Goal: Transaction & Acquisition: Obtain resource

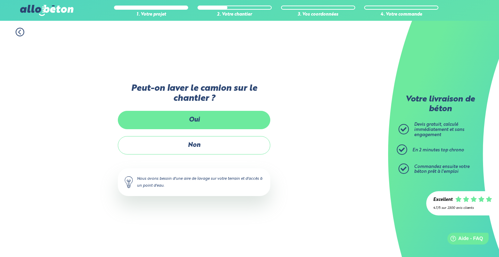
click at [205, 125] on label "Oui" at bounding box center [194, 120] width 152 height 18
click at [0, 0] on input "Oui" at bounding box center [0, 0] width 0 height 0
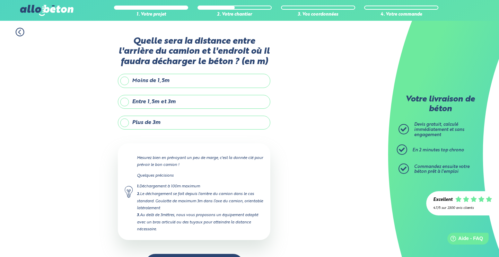
click at [124, 103] on label "Entre 1,5m et 3m" at bounding box center [194, 102] width 152 height 14
click at [0, 0] on input "Entre 1,5m et 3m" at bounding box center [0, 0] width 0 height 0
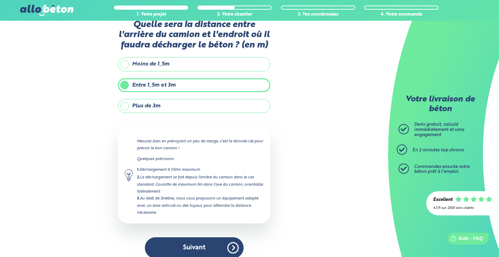
scroll to position [24, 0]
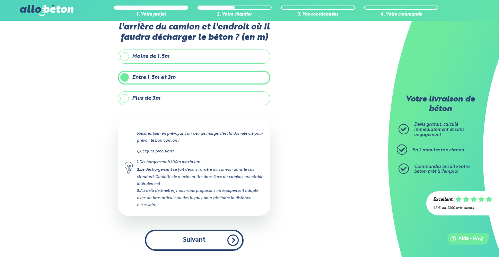
click at [199, 241] on button "Suivant" at bounding box center [194, 240] width 99 height 21
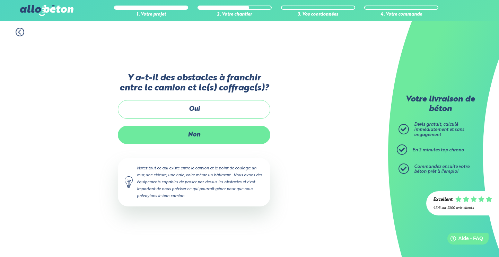
click at [184, 129] on label "Non" at bounding box center [194, 135] width 152 height 18
click at [0, 0] on input "Non" at bounding box center [0, 0] width 0 height 0
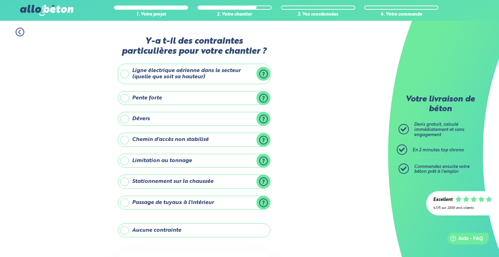
click at [265, 139] on label "Chemin d'accès non stabilisé" at bounding box center [194, 140] width 152 height 14
click at [0, 0] on input "Chemin d'accès non stabilisé" at bounding box center [0, 0] width 0 height 0
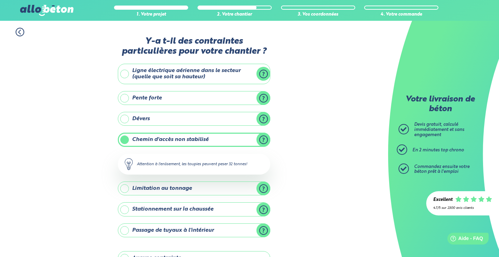
click at [265, 139] on label "Chemin d'accès non stabilisé" at bounding box center [194, 140] width 152 height 14
click at [0, 0] on input "Chemin d'accès non stabilisé" at bounding box center [0, 0] width 0 height 0
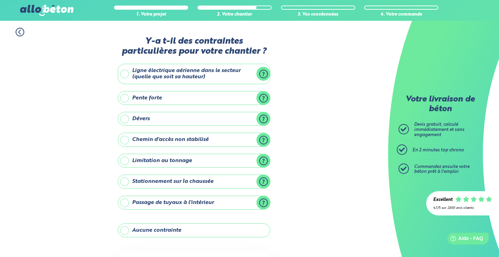
click at [122, 139] on label "Chemin d'accès non stabilisé" at bounding box center [194, 140] width 152 height 14
click at [0, 0] on input "Chemin d'accès non stabilisé" at bounding box center [0, 0] width 0 height 0
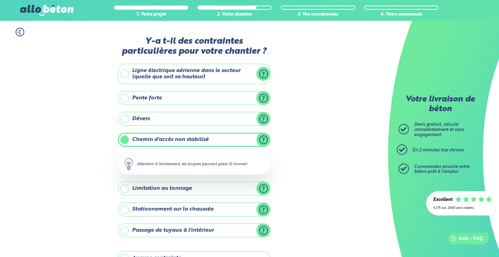
click at [100, 156] on div "1. Votre projet 2. Votre chantier 3. Vos coordonnées 4. Votre commande Y-a t-il…" at bounding box center [194, 185] width 388 height 328
click at [125, 142] on label "Chemin d'accès non stabilisé" at bounding box center [194, 140] width 152 height 14
click at [0, 0] on input "Chemin d'accès non stabilisé" at bounding box center [0, 0] width 0 height 0
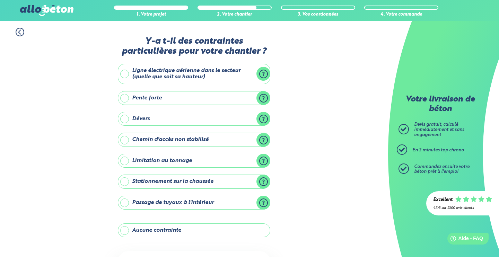
click at [263, 160] on label "Limitation au tonnage" at bounding box center [194, 161] width 152 height 14
click at [0, 0] on input "Limitation au tonnage" at bounding box center [0, 0] width 0 height 0
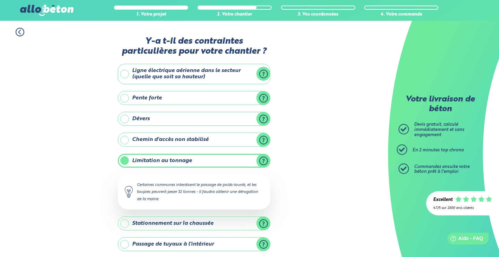
click at [263, 160] on label "Limitation au tonnage" at bounding box center [194, 161] width 152 height 14
click at [0, 0] on input "Limitation au tonnage" at bounding box center [0, 0] width 0 height 0
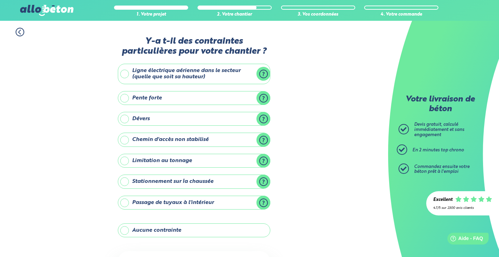
click at [124, 140] on label "Chemin d'accès non stabilisé" at bounding box center [194, 140] width 152 height 14
click at [0, 0] on input "Chemin d'accès non stabilisé" at bounding box center [0, 0] width 0 height 0
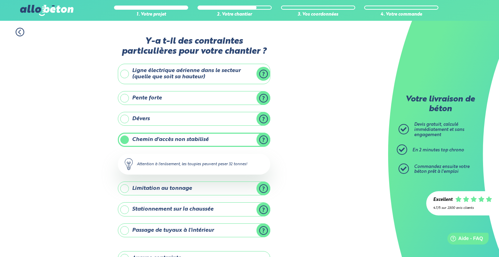
click at [126, 190] on label "Limitation au tonnage" at bounding box center [194, 189] width 152 height 14
click at [0, 0] on input "Limitation au tonnage" at bounding box center [0, 0] width 0 height 0
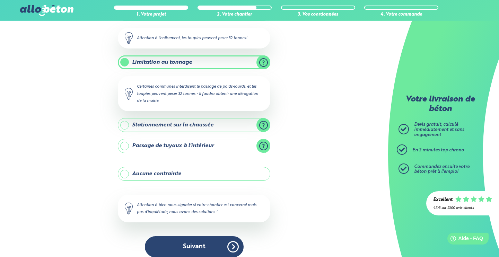
scroll to position [134, 0]
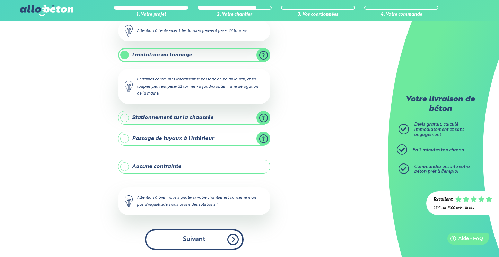
click at [199, 237] on button "Suivant" at bounding box center [194, 239] width 99 height 21
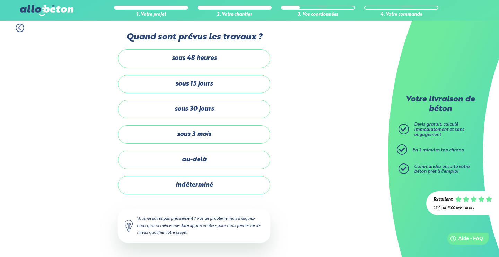
scroll to position [4, 0]
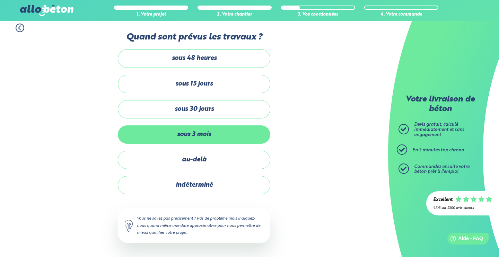
click at [196, 135] on label "sous 3 mois" at bounding box center [194, 134] width 152 height 18
click at [0, 0] on input "sous 3 mois" at bounding box center [0, 0] width 0 height 0
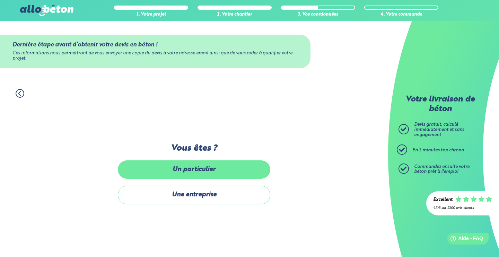
click at [194, 174] on label "Un particulier" at bounding box center [194, 169] width 152 height 18
click at [0, 0] on input "Un particulier" at bounding box center [0, 0] width 0 height 0
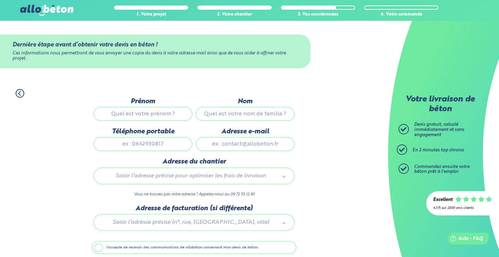
click at [162, 116] on input "Prénom" at bounding box center [143, 114] width 99 height 14
type input "Richard"
type input "SERT"
type input "06 50 42 29 50"
click at [233, 146] on input "Adresse e-mail" at bounding box center [245, 144] width 99 height 14
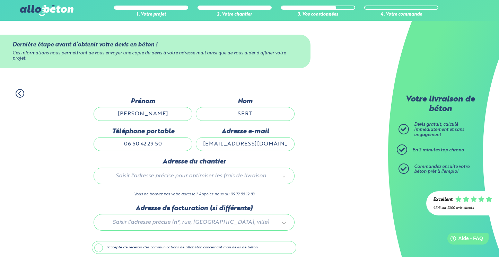
type input "richard.sert83@orange.fr"
click at [206, 176] on body "09 72 55 12 83 Conseils et Appel Gratuits nos produits le béton prêt à l'emploi…" at bounding box center [249, 143] width 499 height 286
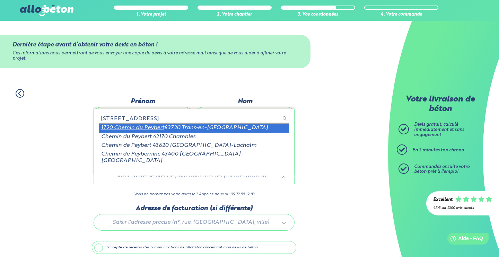
type input "1720 chemin du Peybert"
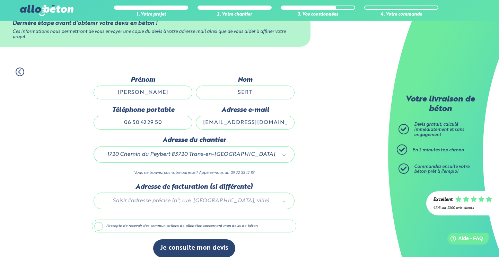
scroll to position [32, 0]
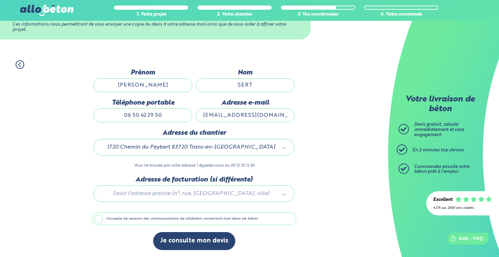
click at [224, 231] on div "Dernière étape avant d’obtenir votre devis en béton ! Ces informations nous per…" at bounding box center [194, 163] width 204 height 188
click at [97, 220] on label "J'accepte de recevoir des communications de allobéton concernant mon devis de b…" at bounding box center [194, 218] width 204 height 13
click at [0, 0] on input "J'accepte de recevoir des communications de allobéton concernant mon devis de b…" at bounding box center [0, 0] width 0 height 0
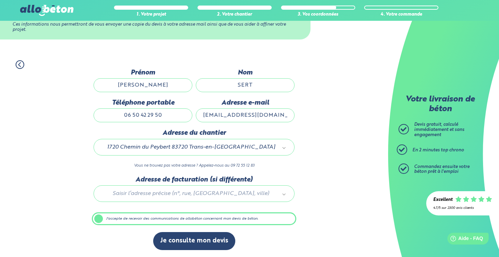
click at [97, 218] on label "J'accepte de recevoir des communications de allobéton concernant mon devis de b…" at bounding box center [194, 218] width 204 height 13
click at [0, 0] on input "J'accepte de recevoir des communications de allobéton concernant mon devis de b…" at bounding box center [0, 0] width 0 height 0
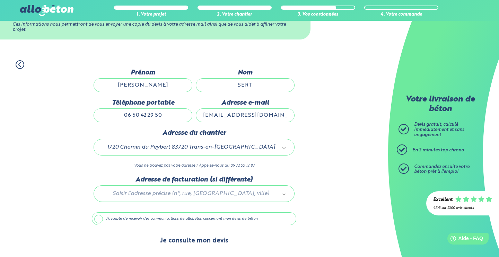
click at [182, 239] on button "Je consulte mon devis" at bounding box center [194, 241] width 82 height 18
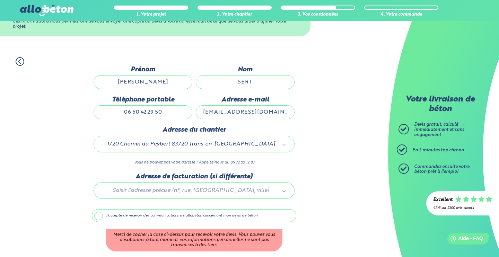
click at [101, 220] on label "J'accepte de recevoir des communications de allobéton concernant mon devis de b…" at bounding box center [194, 215] width 204 height 13
click at [0, 0] on input "J'accepte de recevoir des communications de allobéton concernant mon devis de b…" at bounding box center [0, 0] width 0 height 0
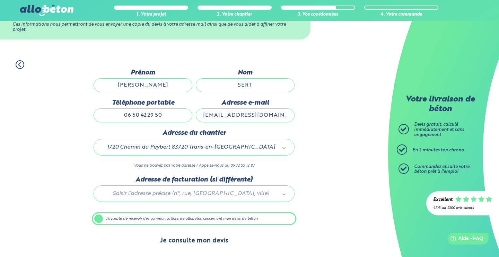
click at [190, 240] on button "Je consulte mon devis" at bounding box center [194, 241] width 82 height 18
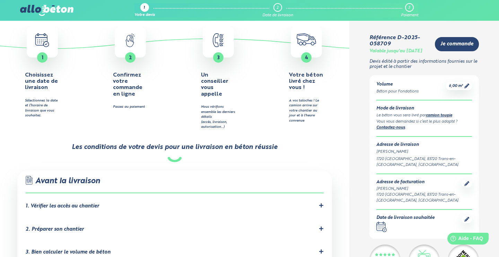
scroll to position [299, 0]
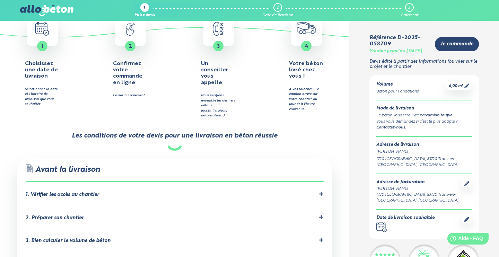
click at [322, 192] on icon at bounding box center [321, 194] width 4 height 4
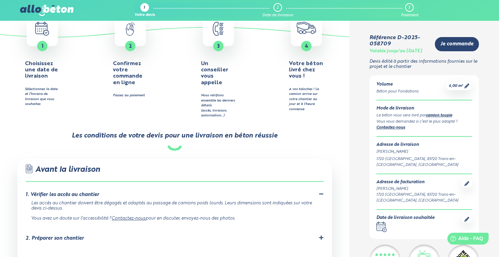
click at [320, 192] on icon at bounding box center [321, 194] width 5 height 5
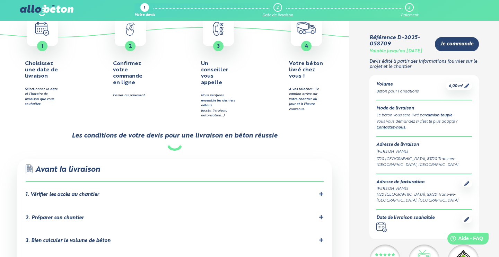
click at [321, 215] on icon at bounding box center [321, 217] width 4 height 4
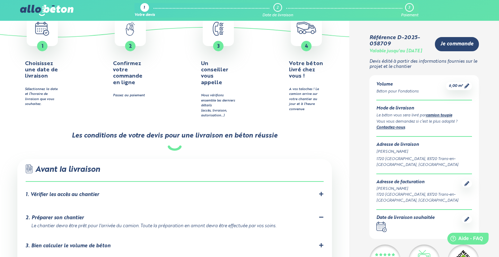
click at [321, 215] on icon at bounding box center [321, 217] width 5 height 5
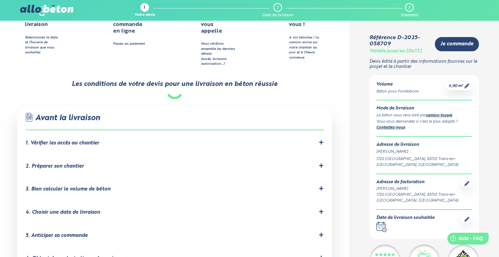
scroll to position [374, 0]
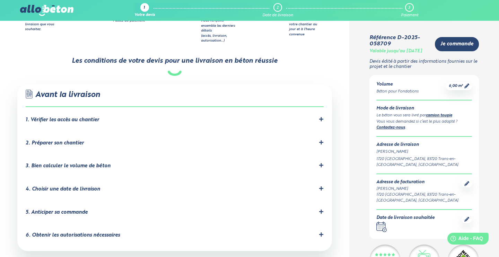
click at [322, 232] on icon at bounding box center [321, 234] width 5 height 5
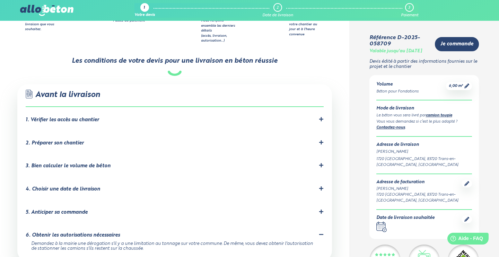
click at [320, 232] on icon at bounding box center [321, 234] width 5 height 5
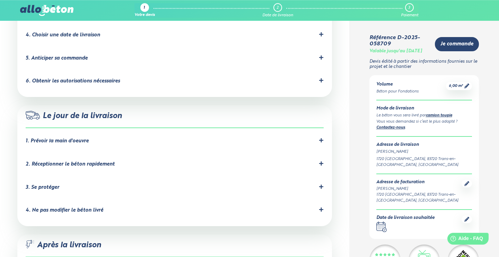
scroll to position [561, 0]
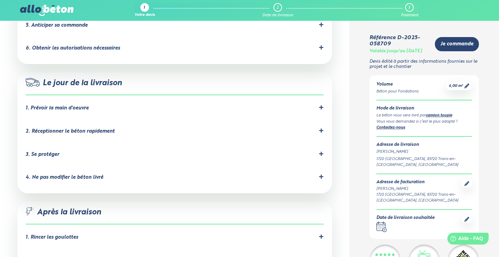
click at [323, 175] on icon at bounding box center [321, 177] width 4 height 4
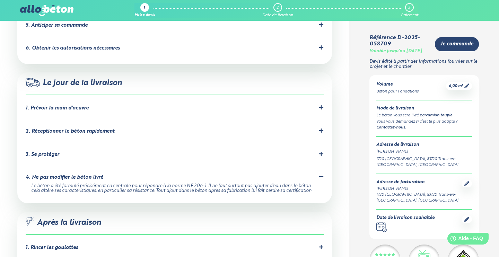
click at [323, 176] on icon at bounding box center [321, 176] width 4 height 1
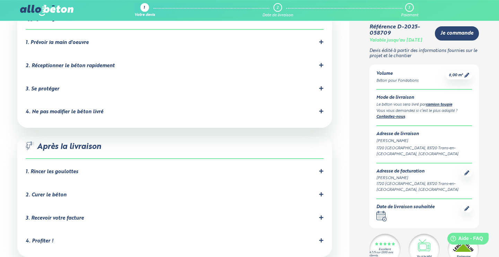
scroll to position [636, 0]
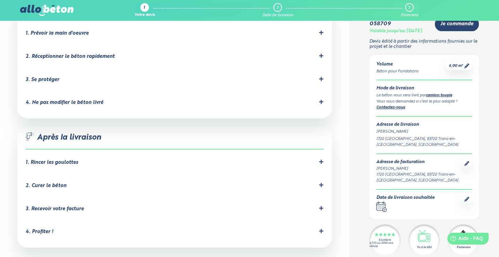
click at [321, 160] on icon at bounding box center [321, 162] width 4 height 4
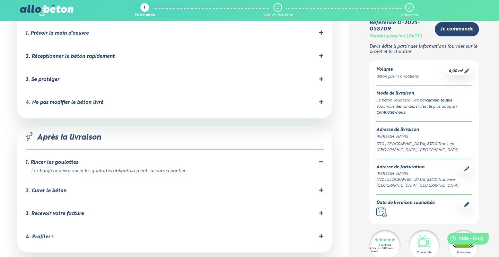
click at [321, 161] on icon at bounding box center [321, 161] width 4 height 1
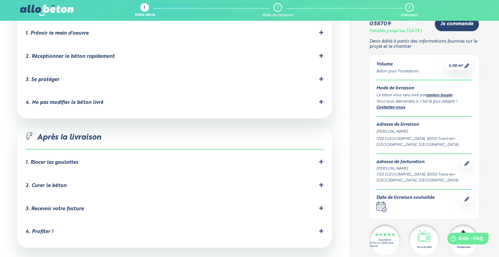
click at [322, 183] on icon at bounding box center [321, 185] width 4 height 4
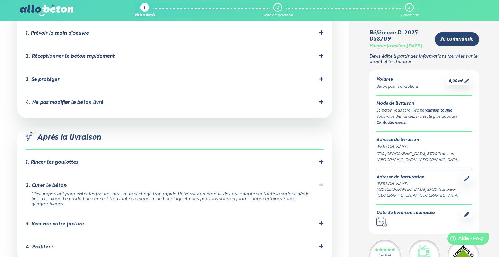
click at [322, 185] on icon at bounding box center [321, 185] width 4 height 1
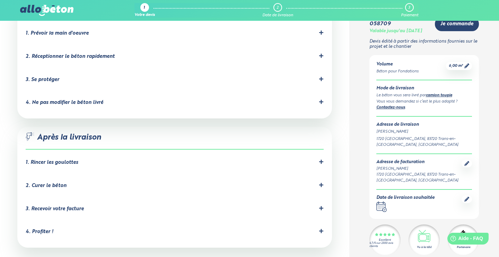
click at [320, 183] on icon at bounding box center [321, 185] width 4 height 4
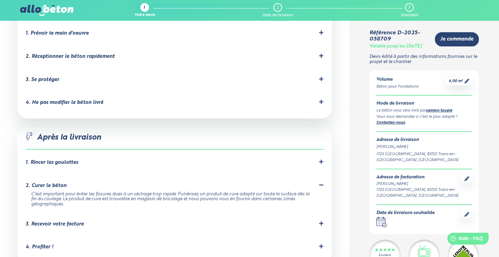
click at [321, 185] on icon at bounding box center [321, 185] width 4 height 1
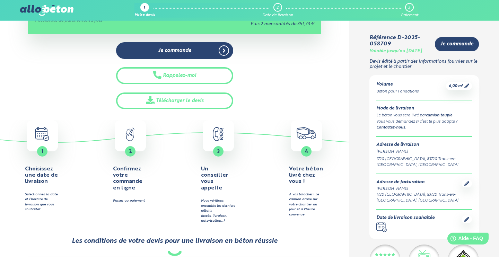
scroll to position [184, 0]
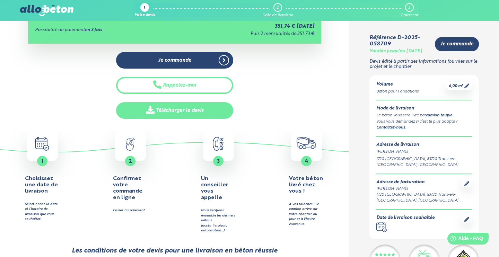
click at [182, 113] on link "Télécharger le devis" at bounding box center [174, 110] width 117 height 17
